Goal: Information Seeking & Learning: Learn about a topic

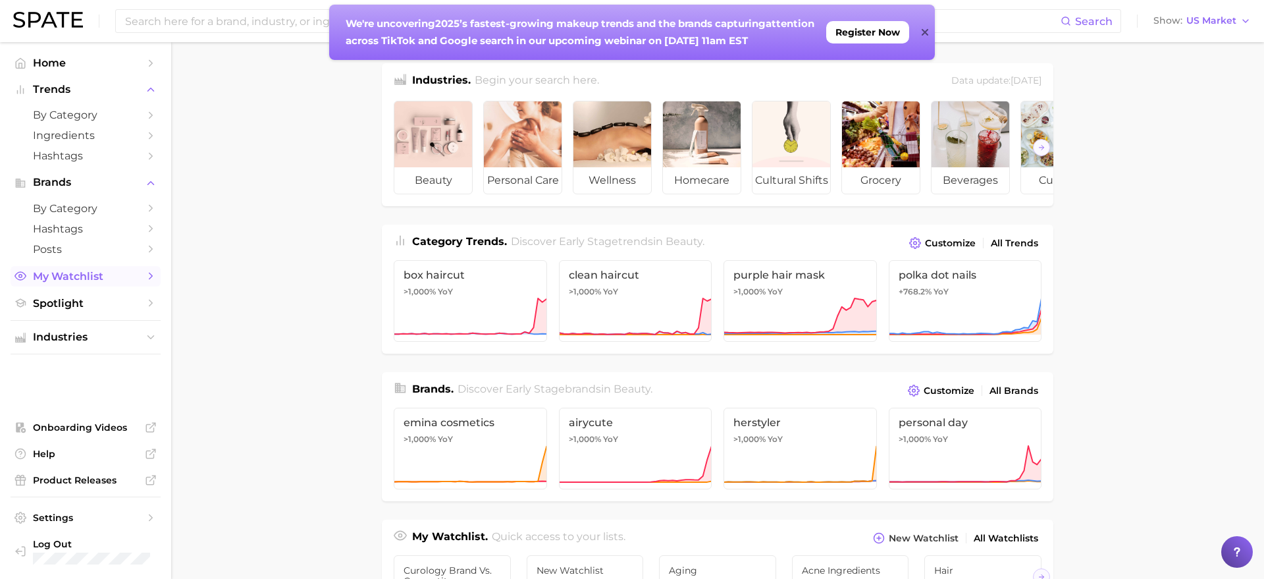
click at [75, 272] on span "My Watchlist" at bounding box center [85, 276] width 105 height 13
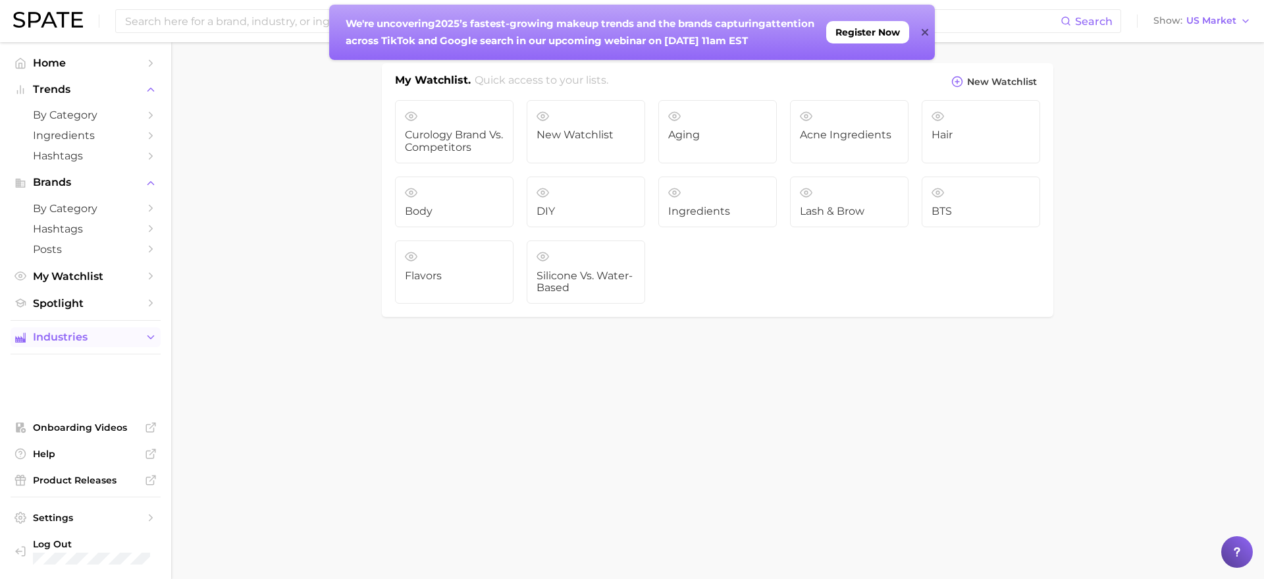
click at [77, 338] on span "Industries" at bounding box center [85, 337] width 105 height 12
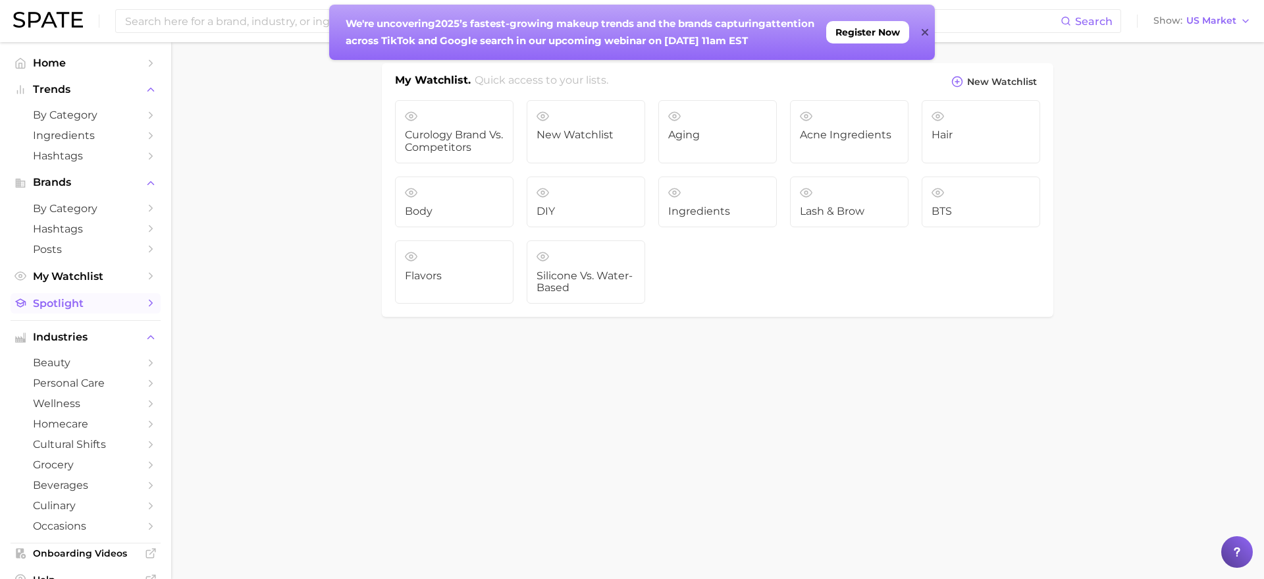
click at [70, 304] on span "Spotlight" at bounding box center [85, 303] width 105 height 13
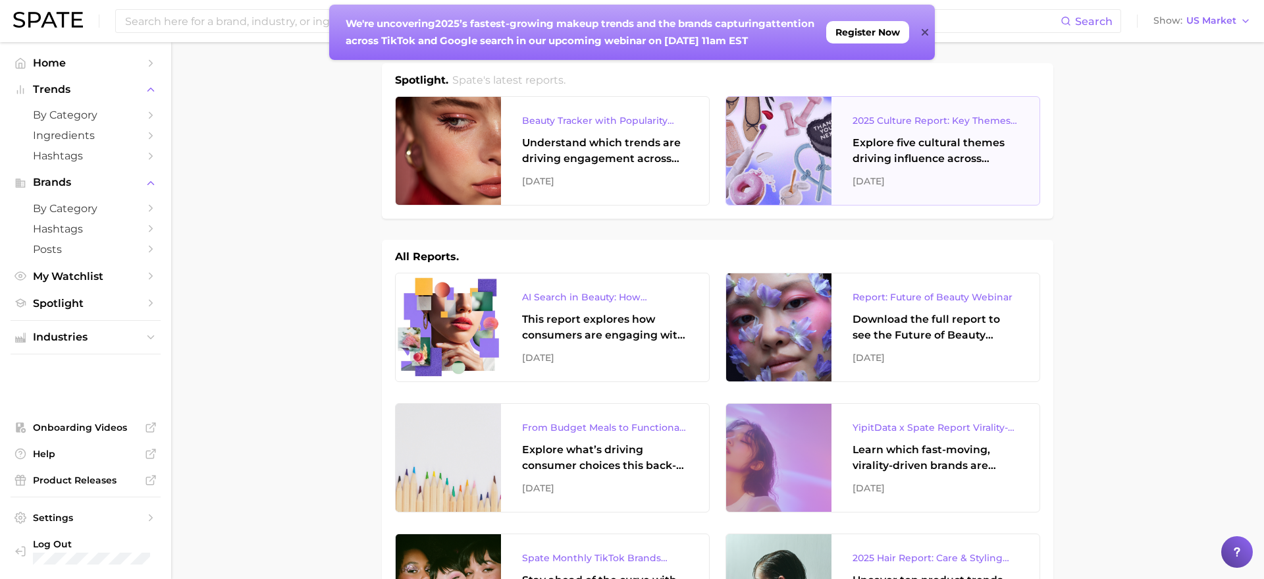
click at [878, 145] on div "Explore five cultural themes driving influence across beauty, food, and pop cul…" at bounding box center [936, 151] width 166 height 32
